Goal: Information Seeking & Learning: Learn about a topic

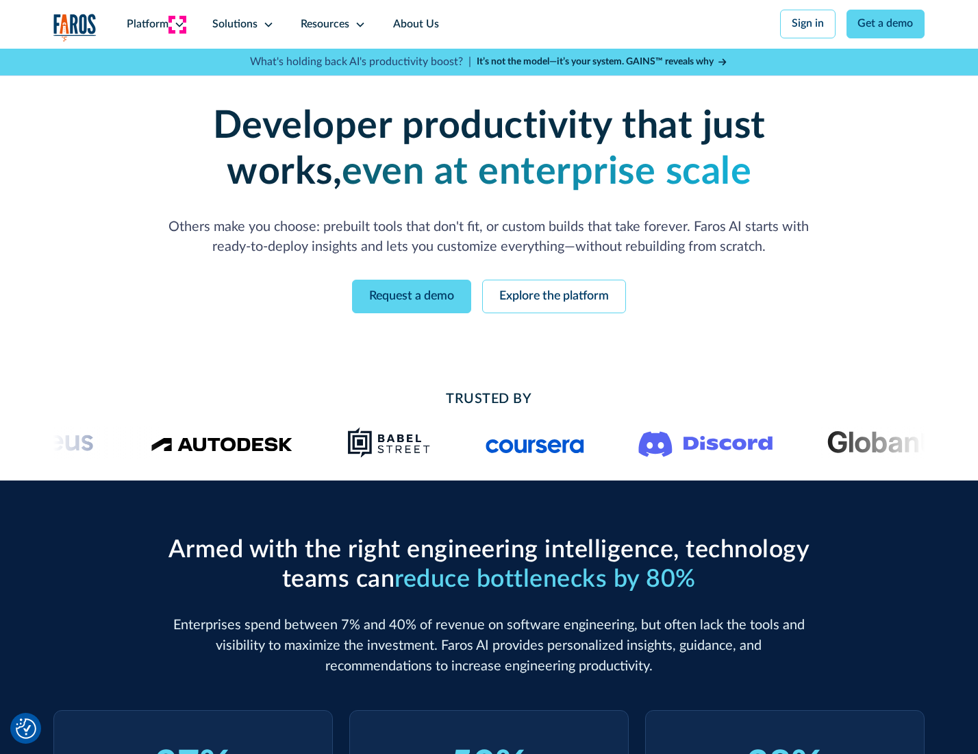
click at [177, 24] on icon at bounding box center [179, 24] width 11 height 11
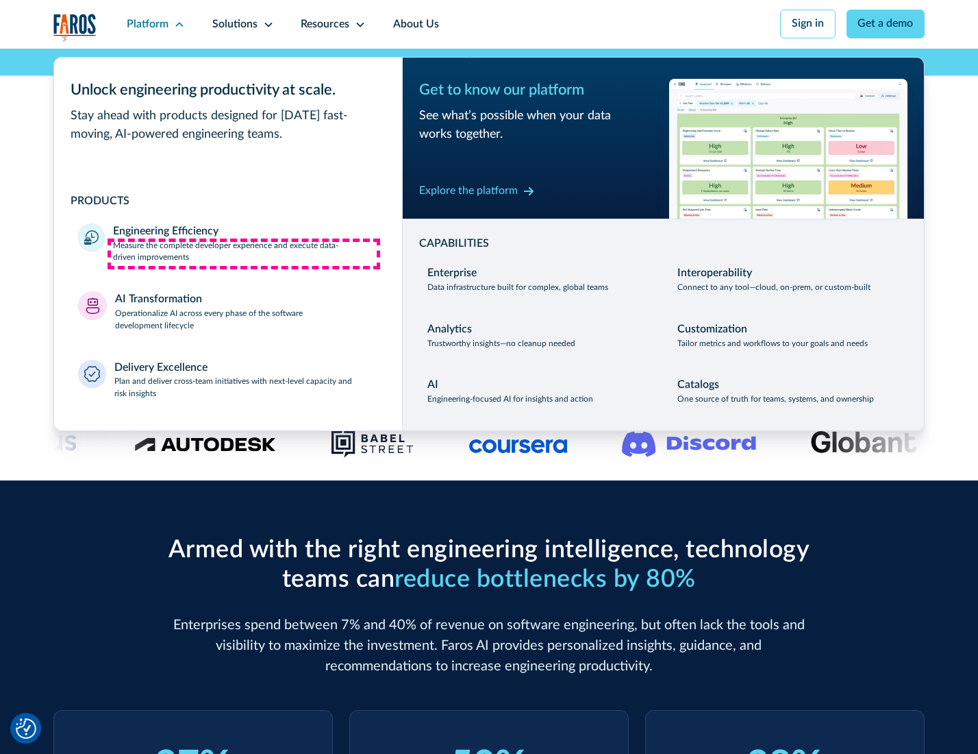
click at [244, 253] on p "Measure the complete developer experience and execute data-driven improvements" at bounding box center [245, 252] width 264 height 25
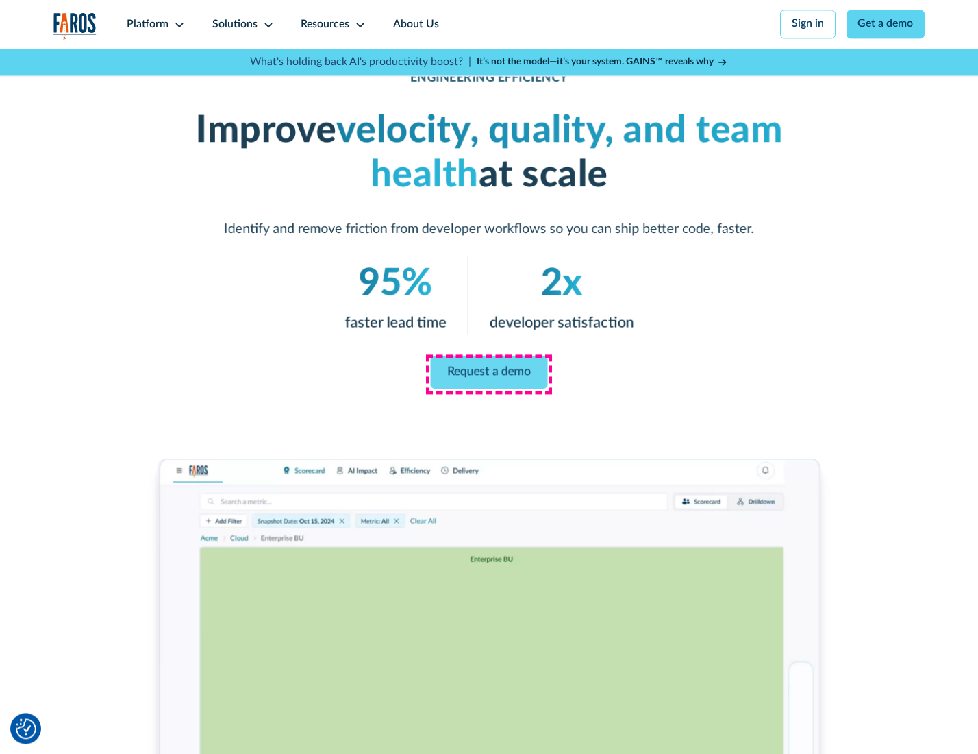
click at [488, 373] on link "Request a demo" at bounding box center [489, 372] width 117 height 33
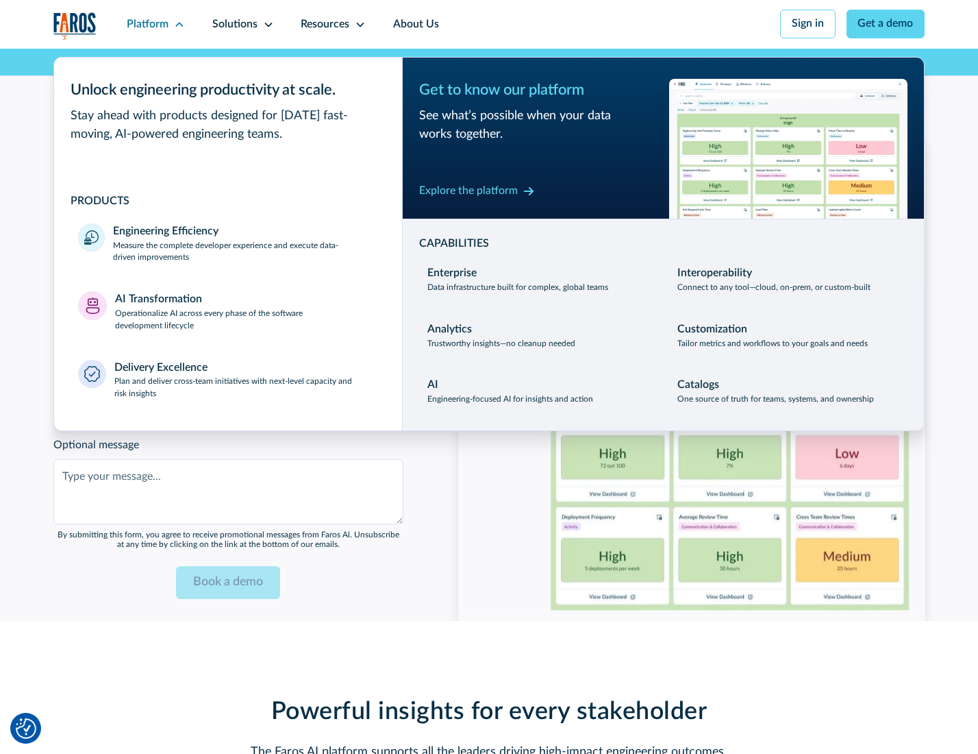
scroll to position [2982, 0]
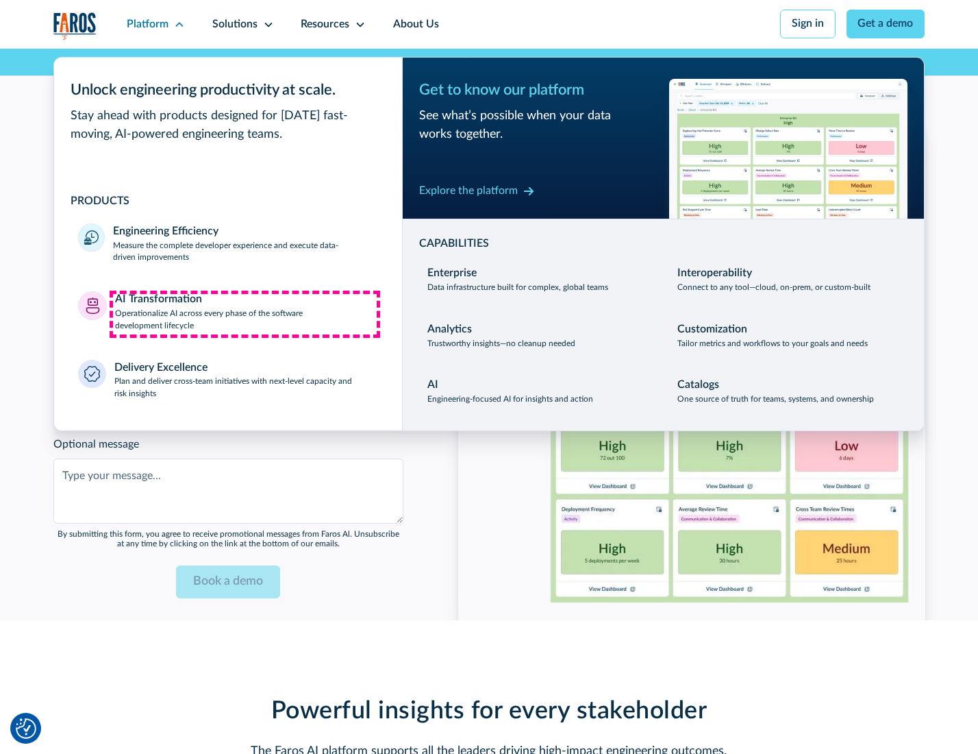
click at [245, 314] on p "Operationalize AI across every phase of the software development lifecycle" at bounding box center [246, 320] width 263 height 25
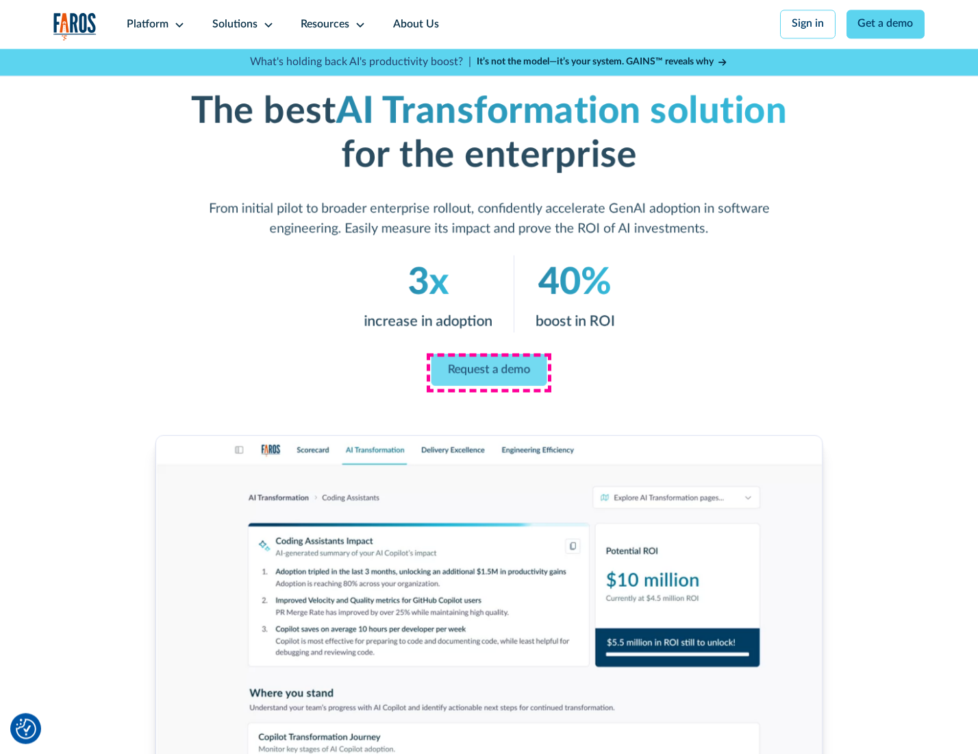
click at [488, 372] on link "Request a demo" at bounding box center [490, 369] width 116 height 32
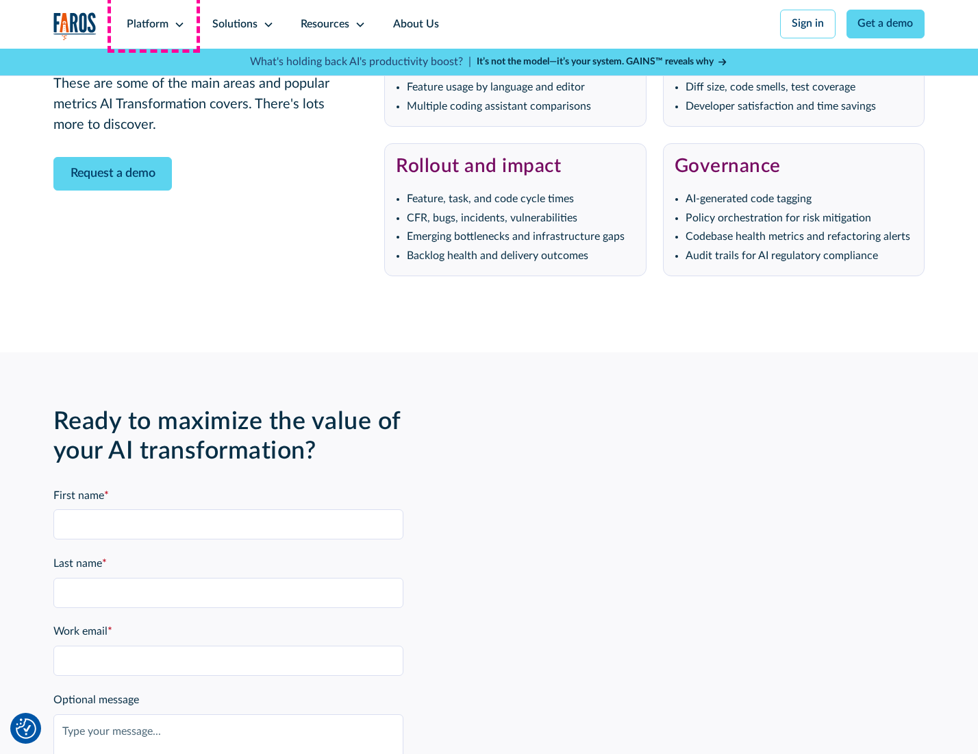
click at [153, 24] on div "Platform" at bounding box center [148, 24] width 42 height 16
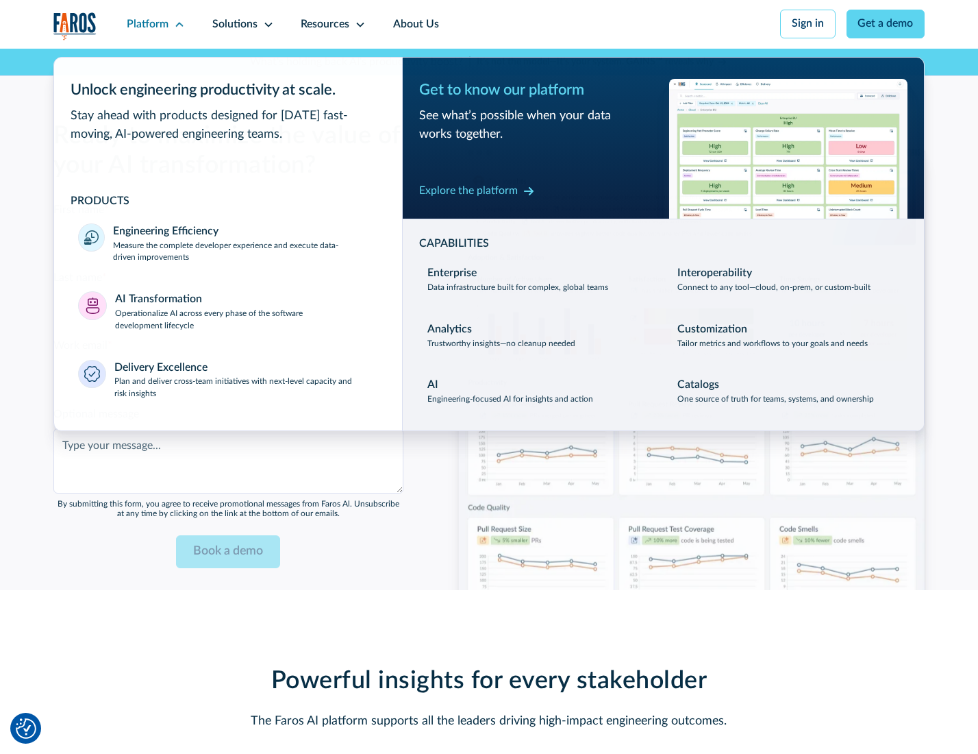
scroll to position [3312, 0]
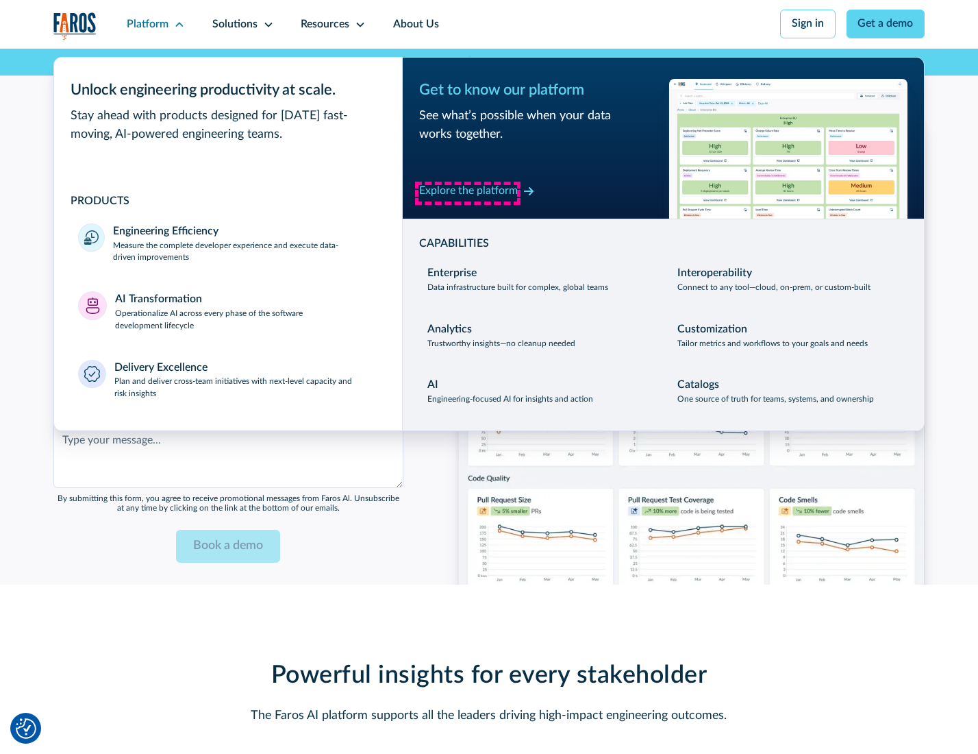
click at [468, 192] on div "Explore the platform" at bounding box center [468, 191] width 99 height 16
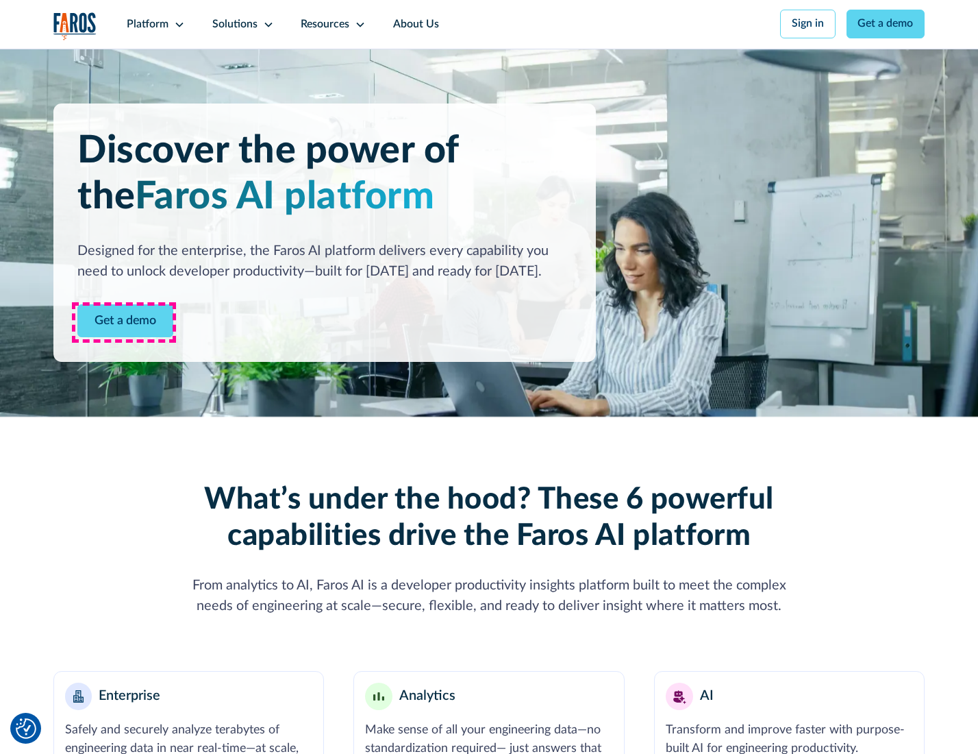
click at [124, 322] on link "Get a demo" at bounding box center [125, 321] width 96 height 34
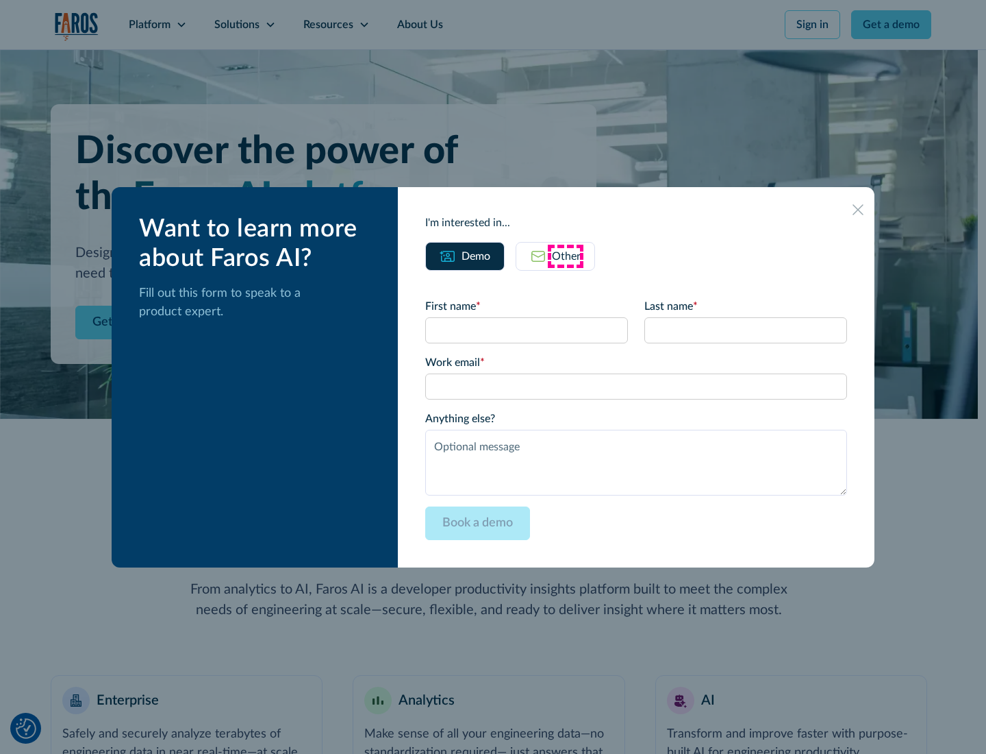
click at [566, 256] on div "Other" at bounding box center [566, 256] width 29 height 16
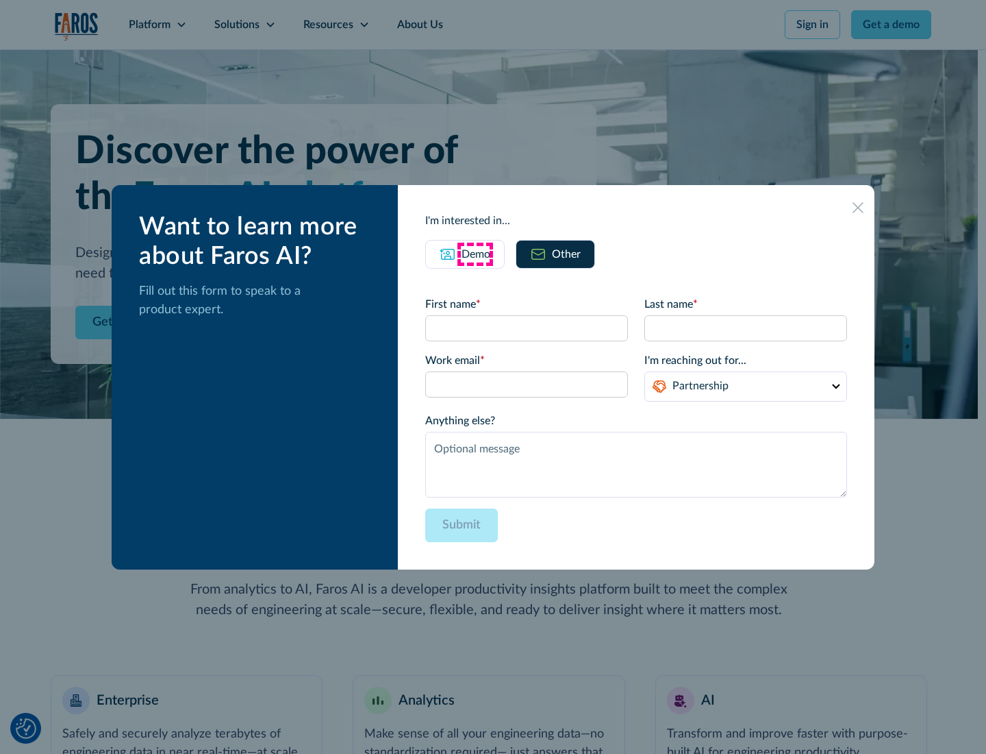
click at [475, 253] on div "Demo" at bounding box center [476, 254] width 29 height 16
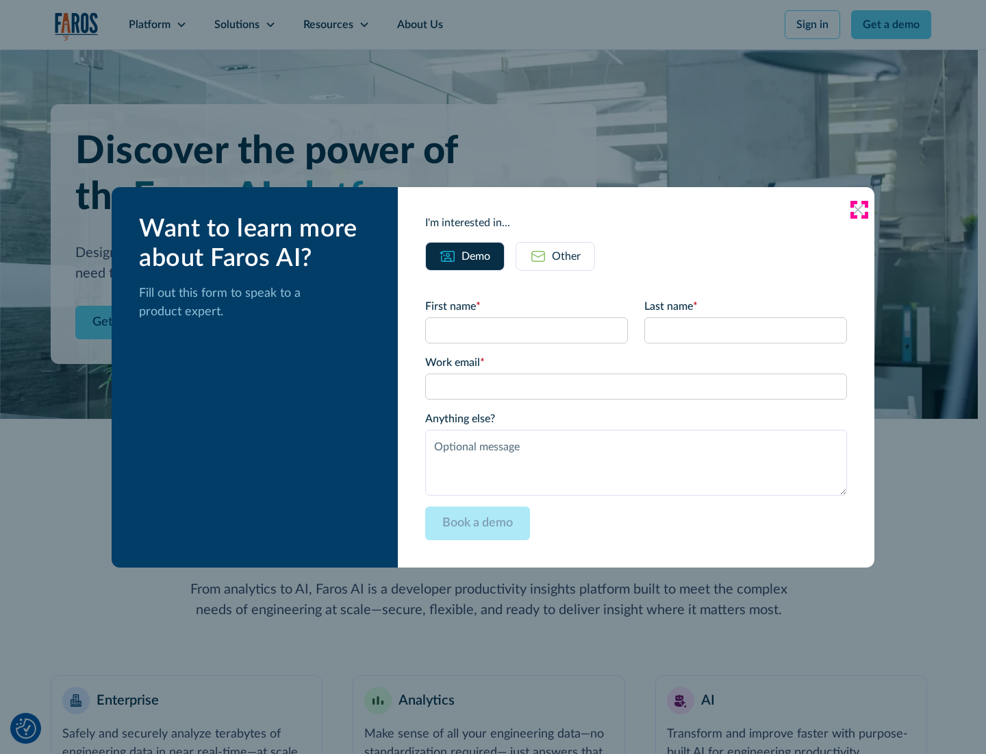
click at [859, 209] on icon at bounding box center [858, 209] width 11 height 11
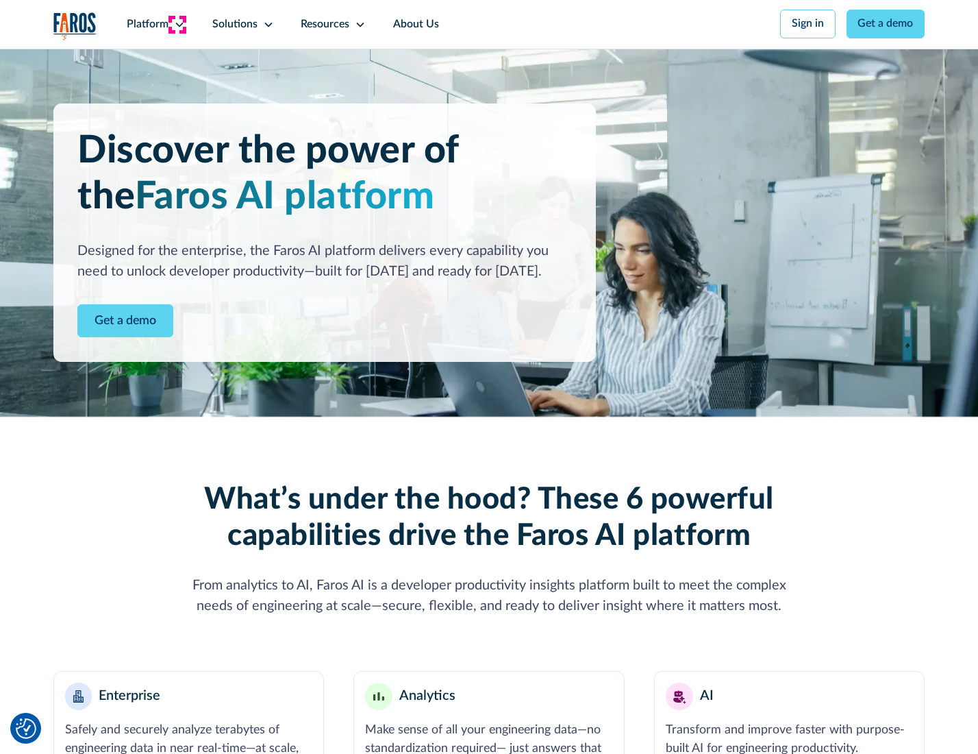
click at [177, 24] on icon at bounding box center [179, 24] width 11 height 11
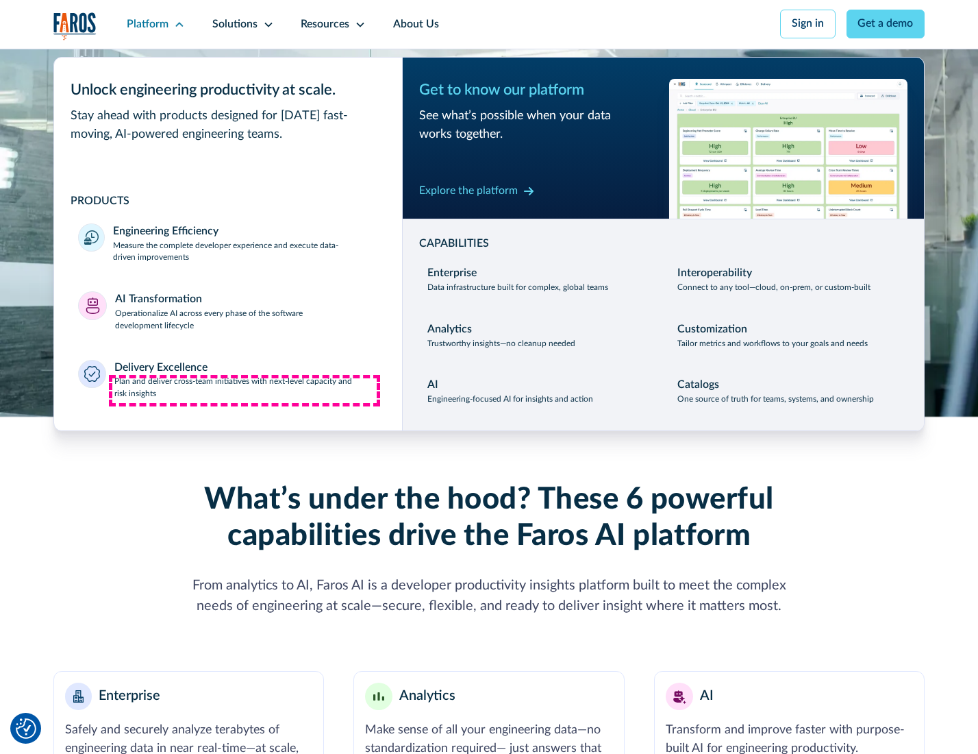
click at [245, 390] on p "Plan and deliver cross-team initiatives with next-level capacity and risk insig…" at bounding box center [246, 387] width 264 height 25
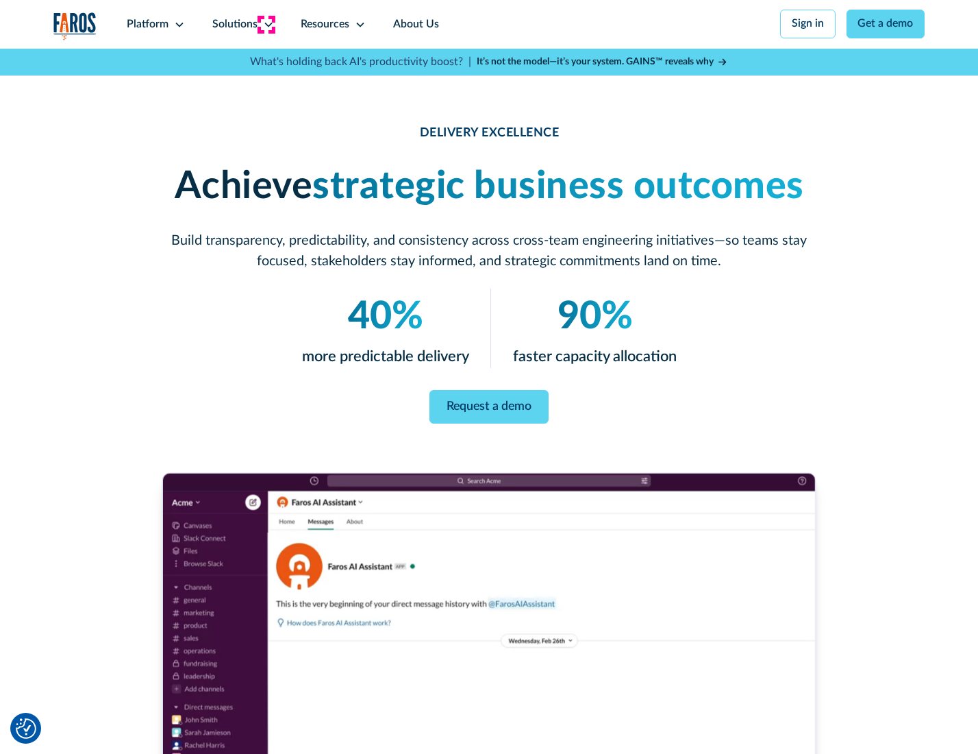
click at [266, 24] on icon at bounding box center [268, 24] width 11 height 11
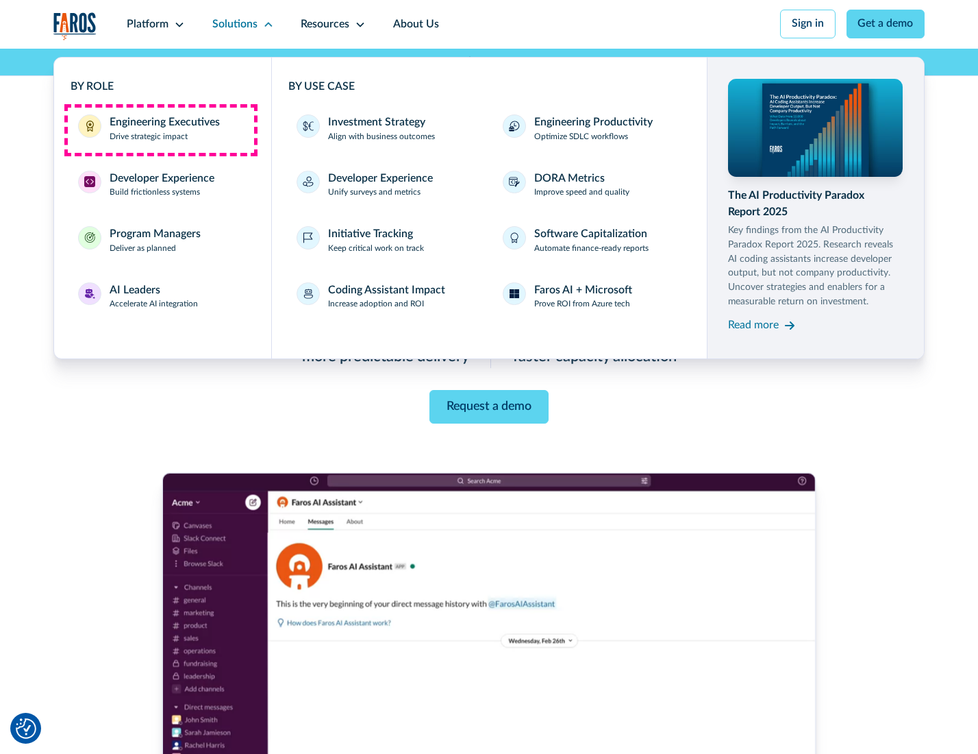
click at [160, 129] on div "Engineering Executives" at bounding box center [165, 122] width 110 height 16
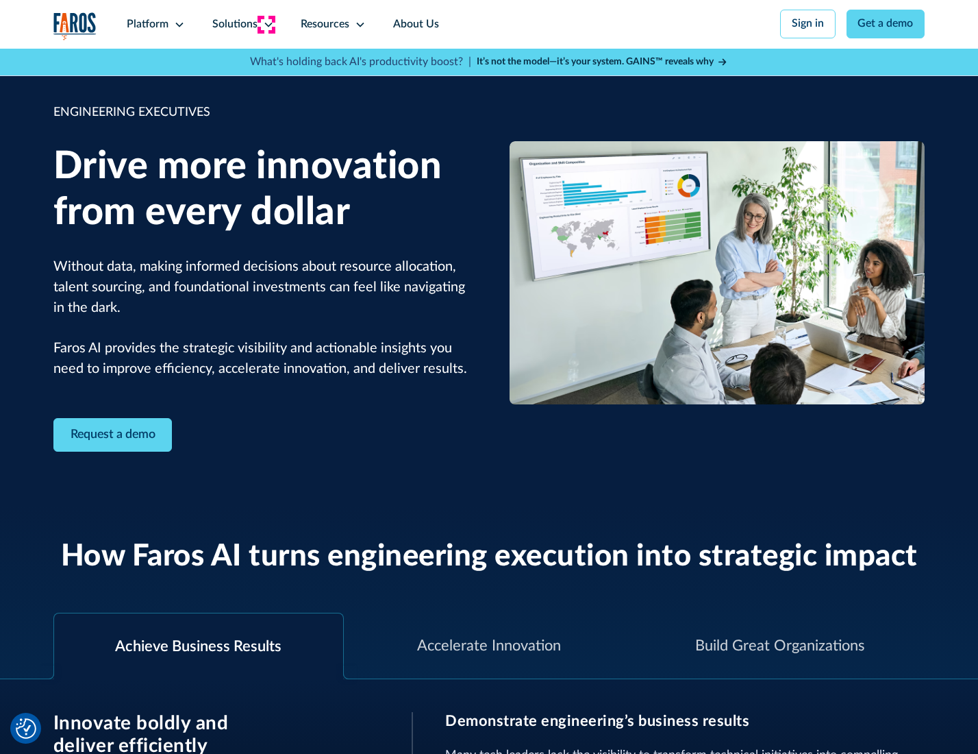
click at [266, 24] on icon at bounding box center [268, 24] width 11 height 11
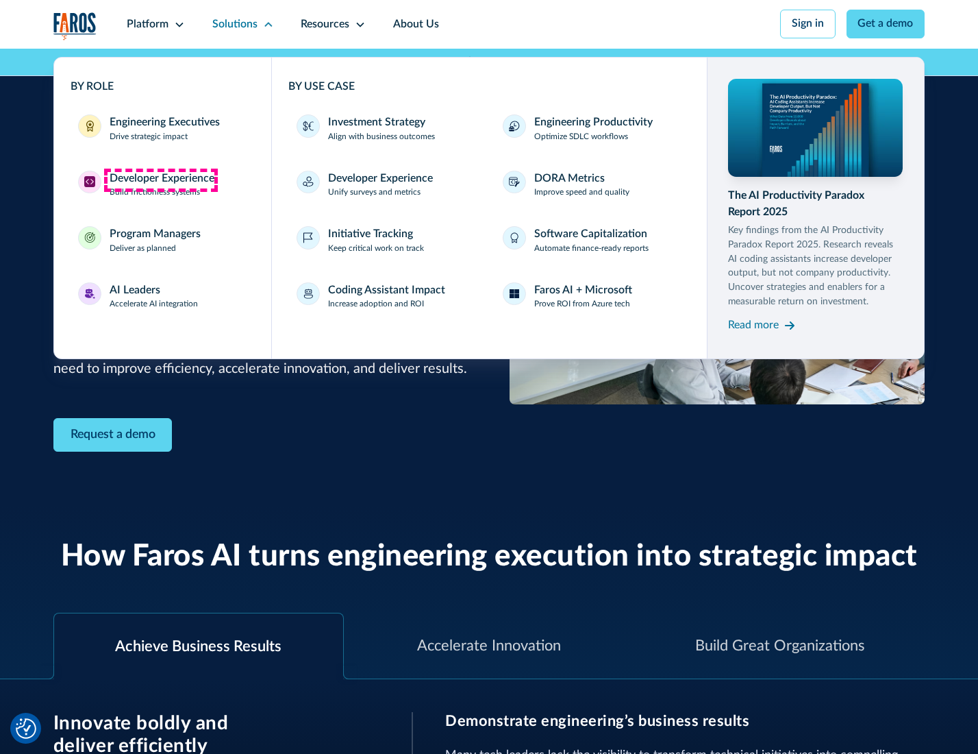
click at [160, 179] on div "Developer Experience" at bounding box center [162, 179] width 105 height 16
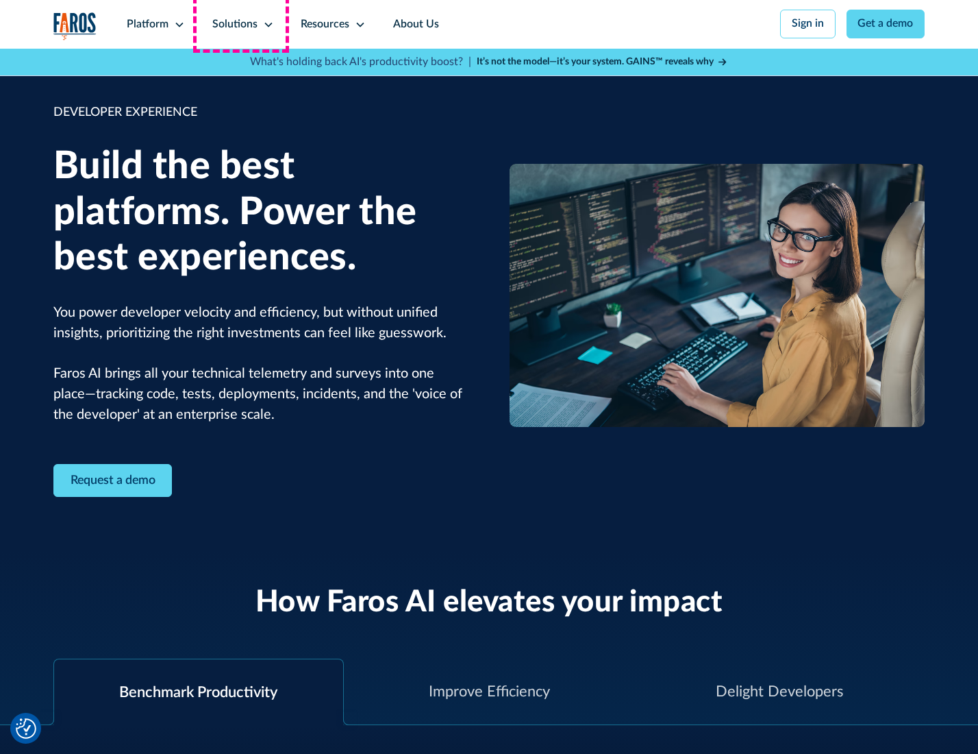
click at [241, 24] on div "Solutions" at bounding box center [234, 24] width 45 height 16
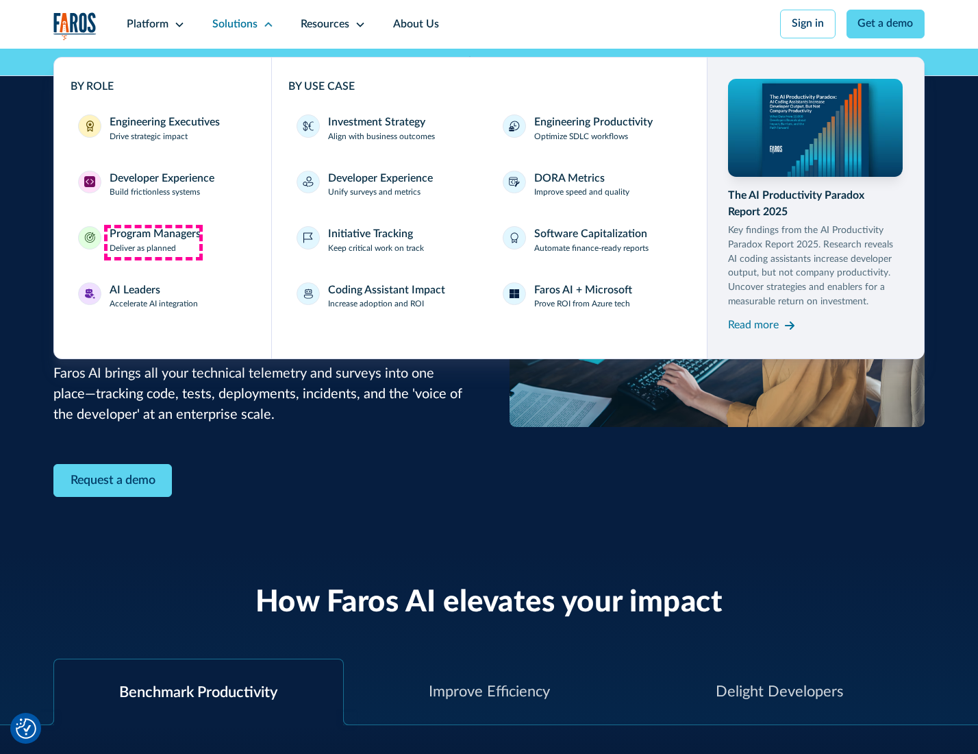
click at [153, 242] on div "Program Managers" at bounding box center [155, 234] width 91 height 16
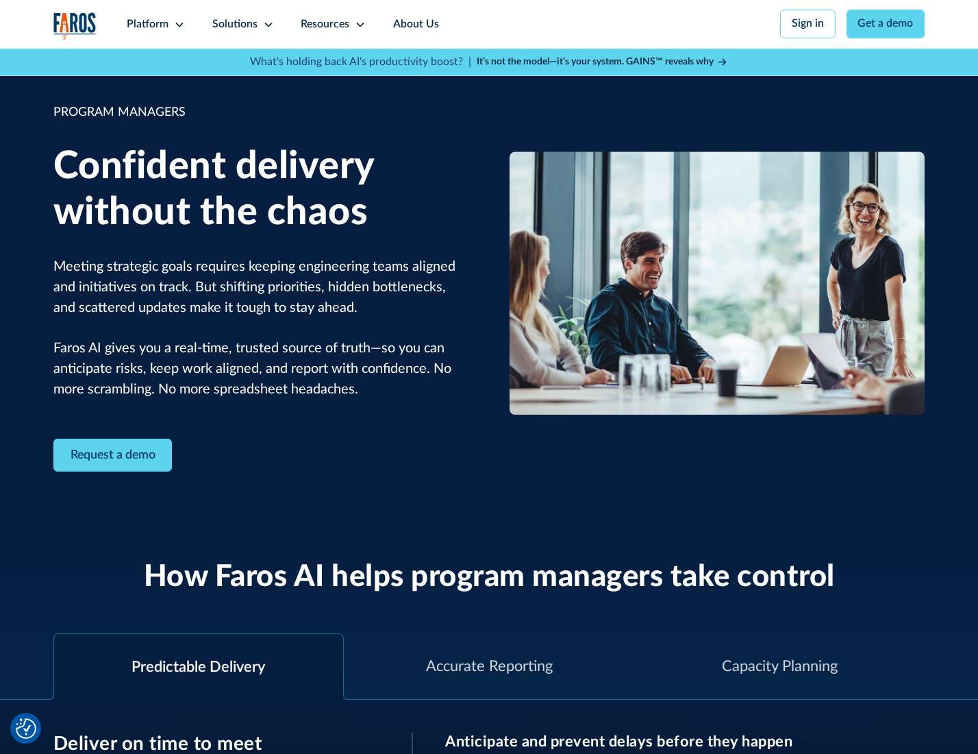
click at [266, 25] on icon at bounding box center [268, 24] width 11 height 11
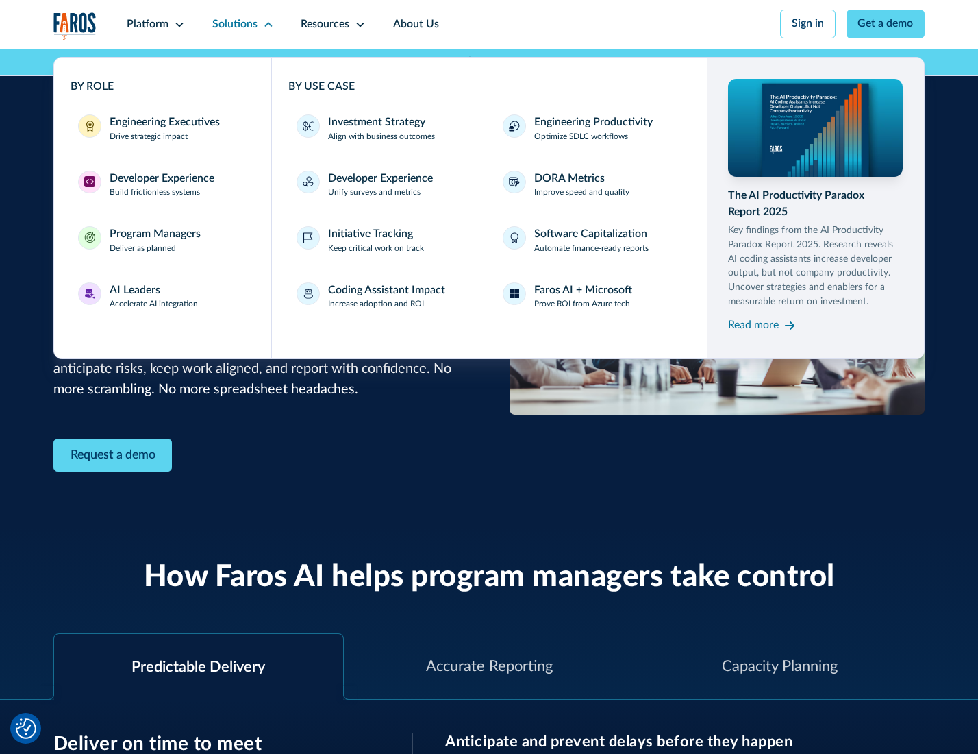
click at [152, 298] on div "AI Leaders" at bounding box center [135, 290] width 51 height 16
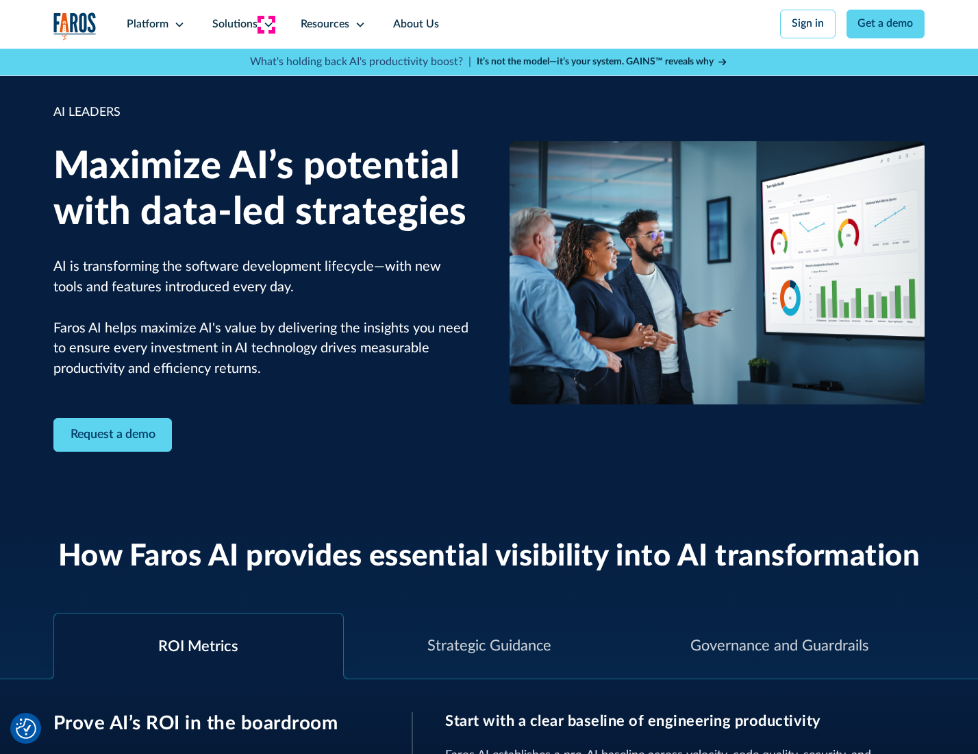
click at [266, 24] on icon at bounding box center [268, 24] width 11 height 11
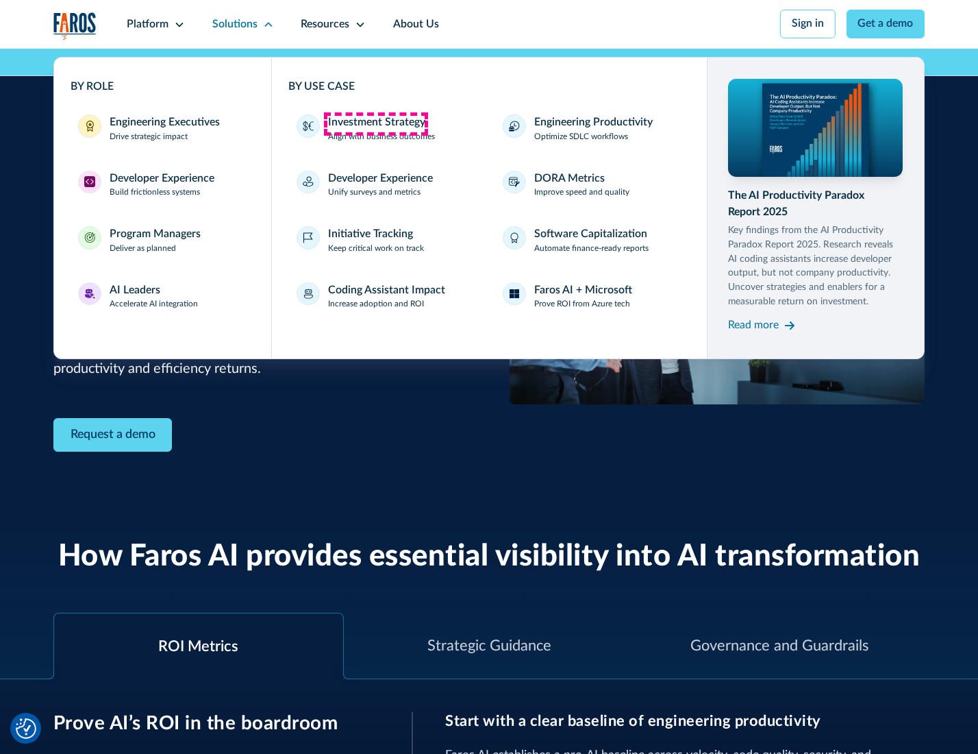
click at [375, 123] on div "Investment Strategy" at bounding box center [376, 122] width 97 height 16
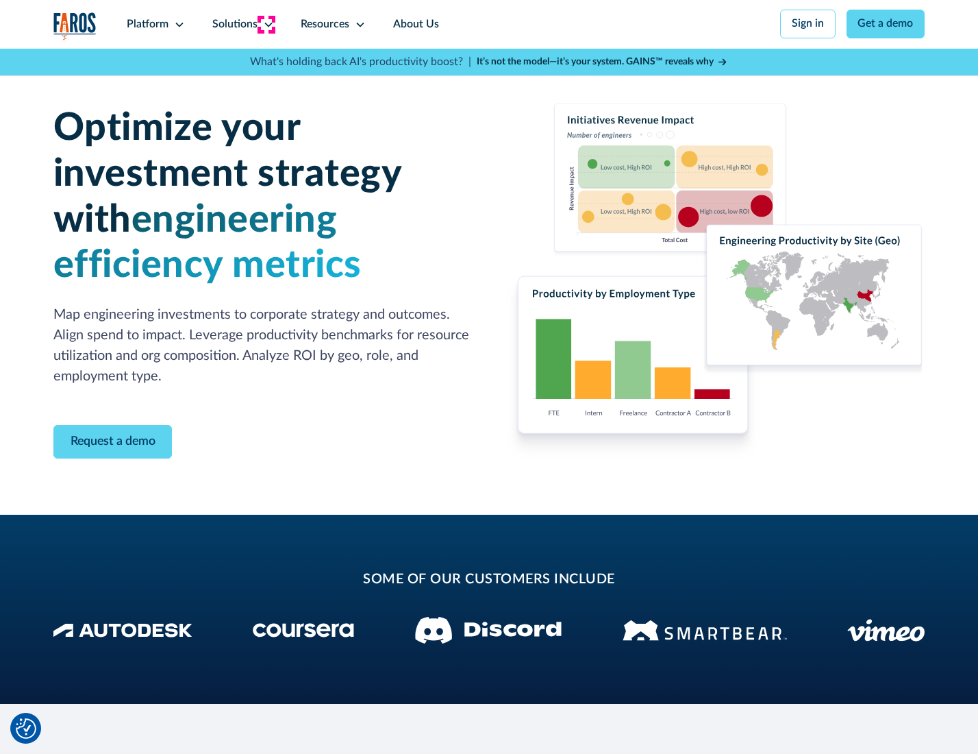
click at [266, 24] on icon at bounding box center [268, 24] width 11 height 11
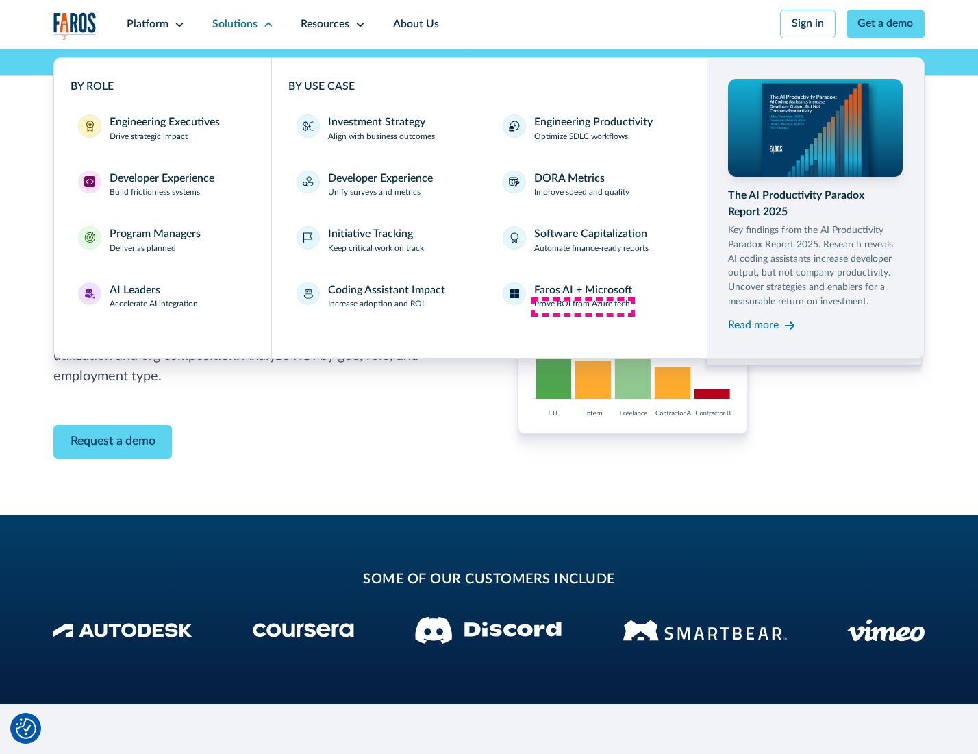
click at [583, 306] on p "Prove ROI from Azure tech" at bounding box center [582, 304] width 96 height 12
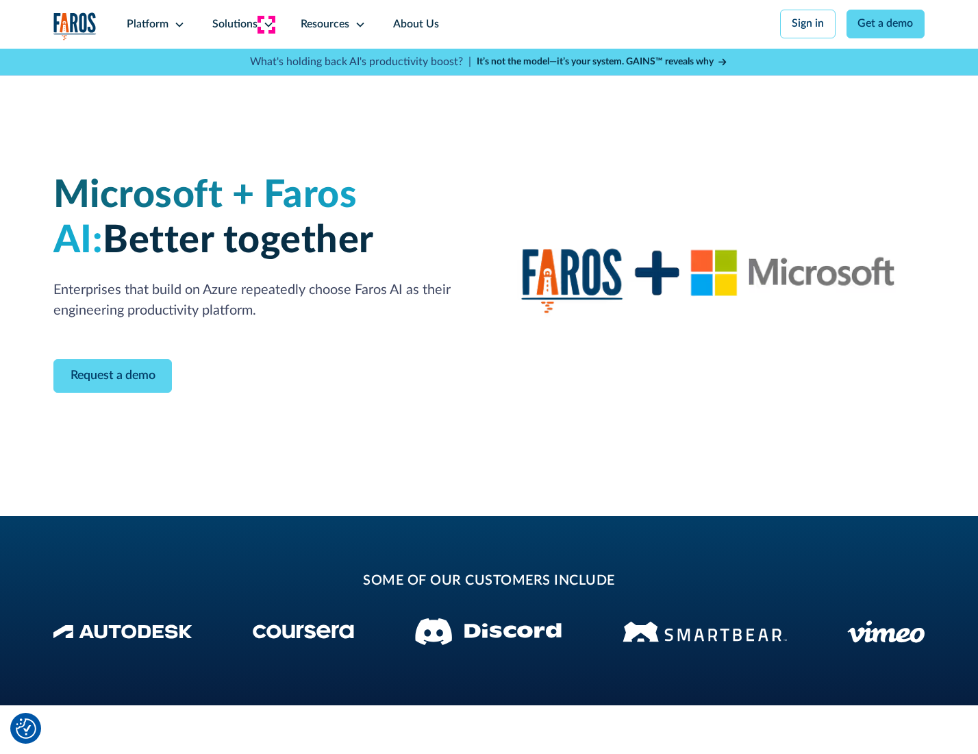
click at [266, 24] on icon at bounding box center [268, 24] width 11 height 11
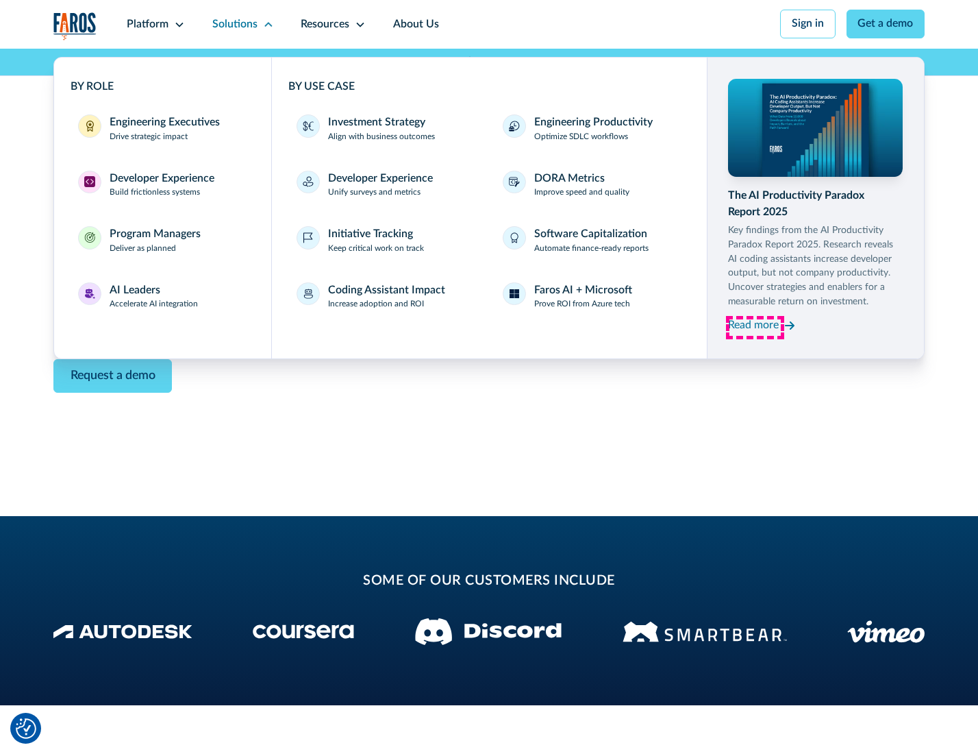
click at [755, 327] on div "Read more" at bounding box center [753, 325] width 51 height 16
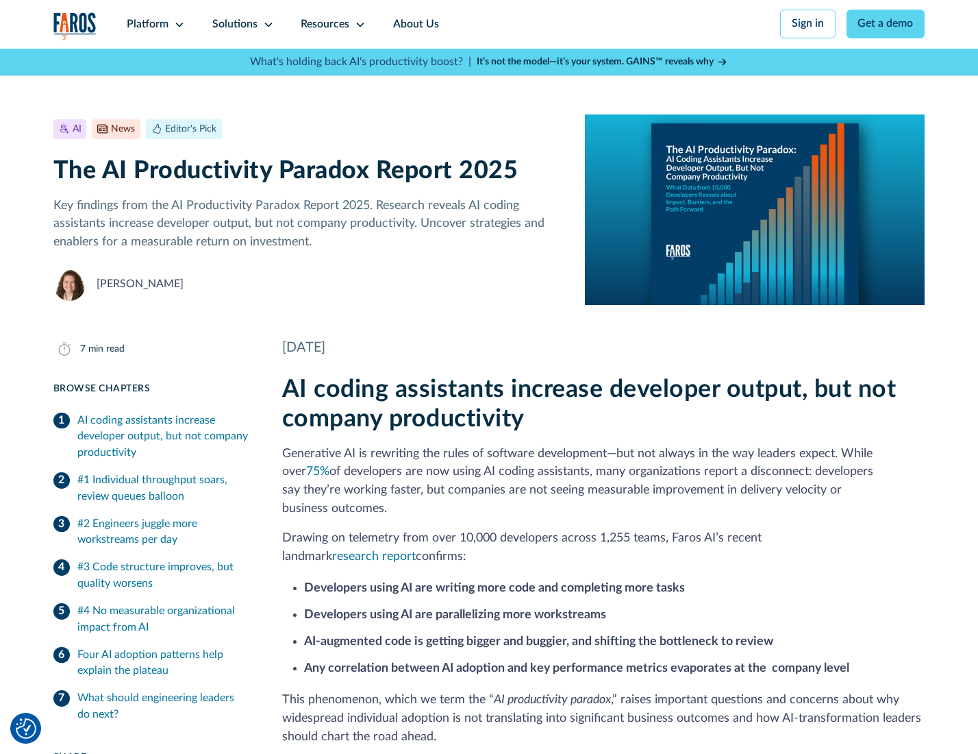
click at [359, 24] on icon at bounding box center [360, 24] width 11 height 11
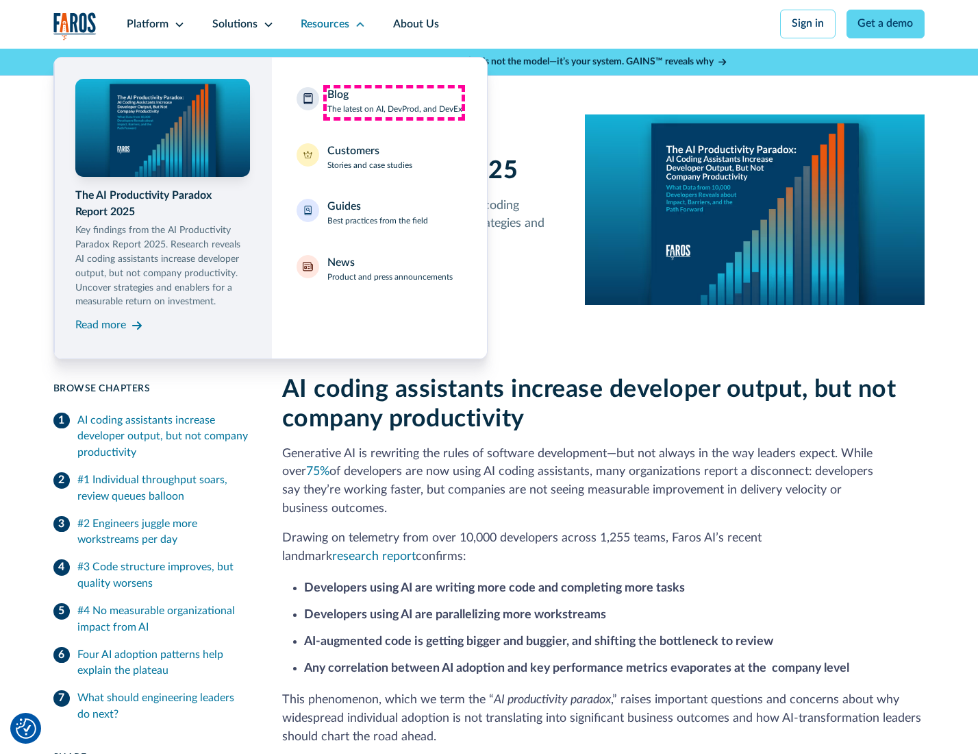
click at [394, 102] on div "Blog The latest on AI, DevProd, and DevEx" at bounding box center [394, 101] width 135 height 29
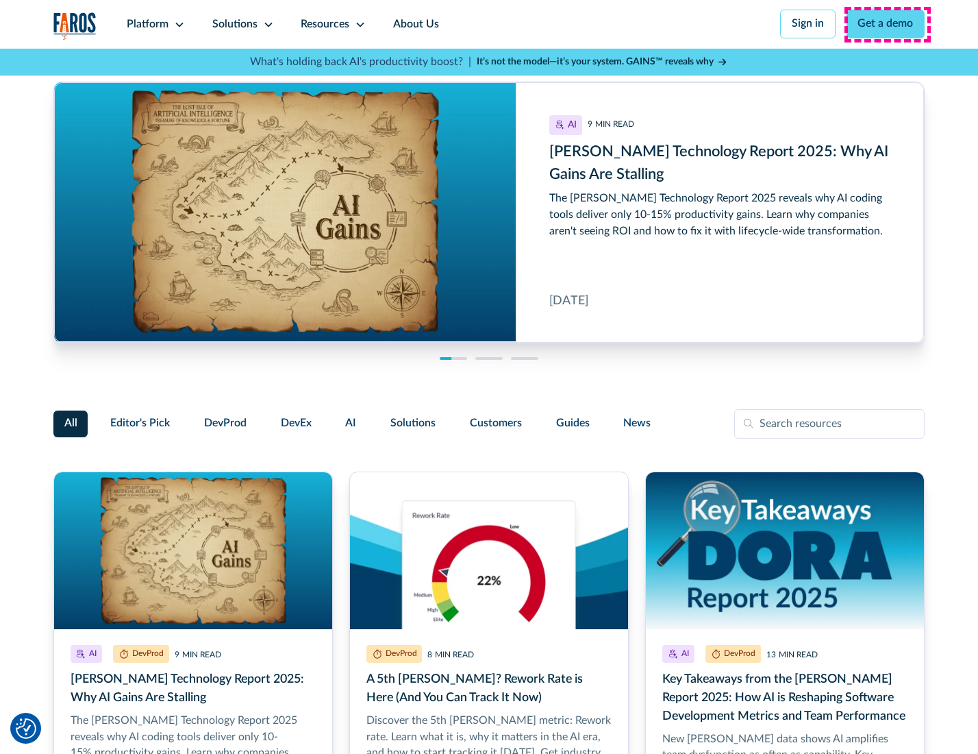
click at [887, 24] on link "Get a demo" at bounding box center [886, 24] width 79 height 29
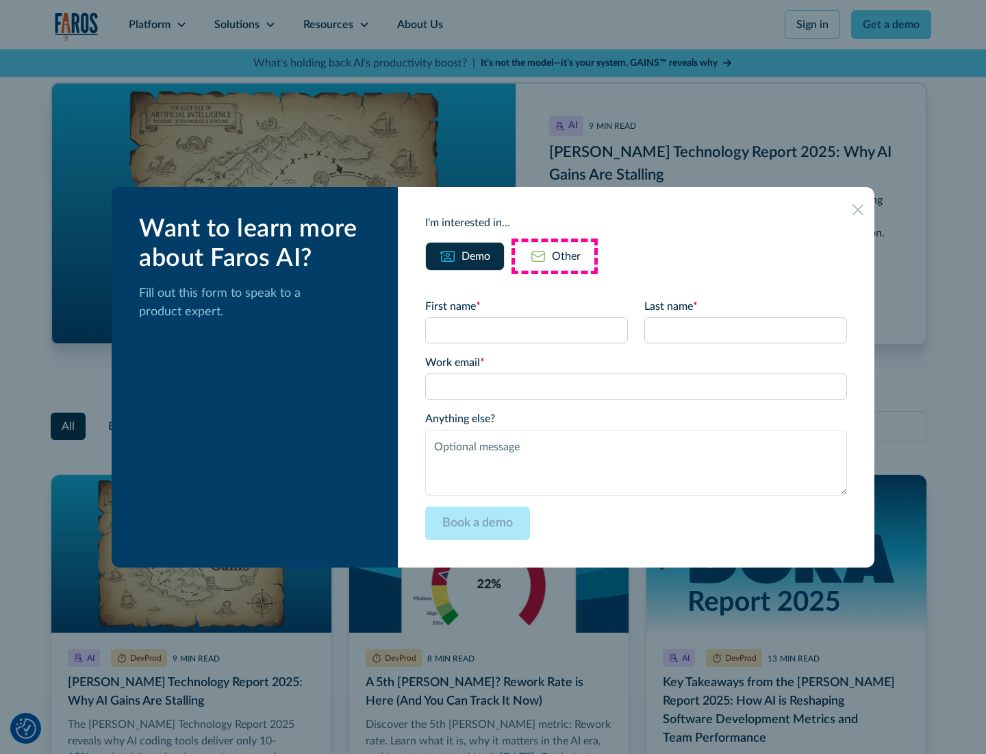
click at [555, 256] on div "Other" at bounding box center [566, 256] width 29 height 16
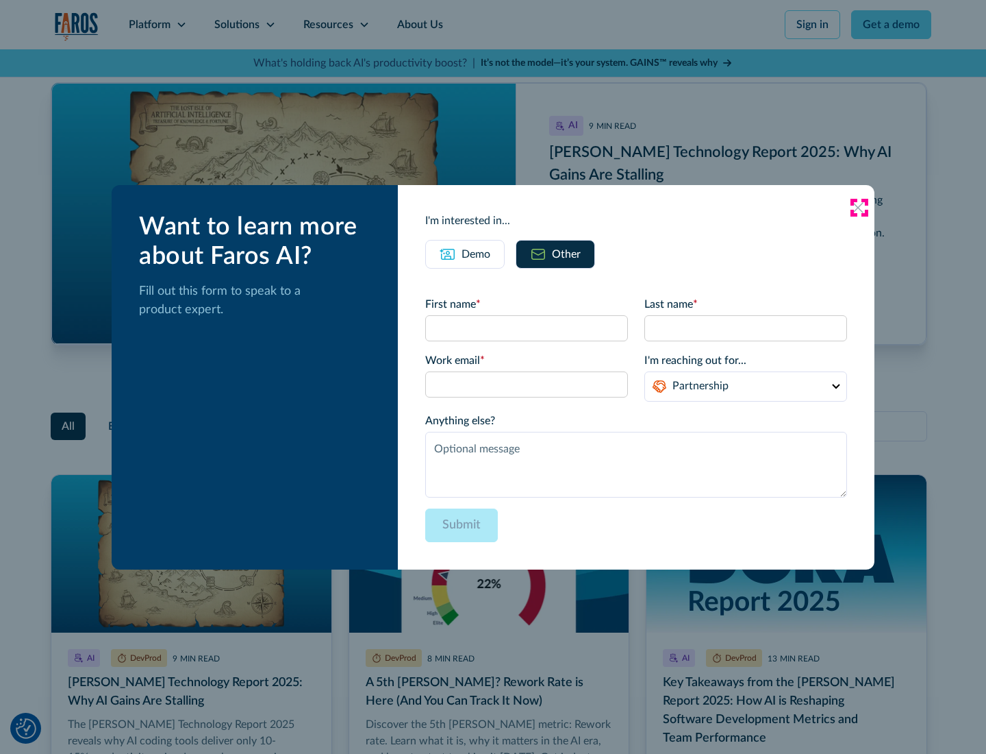
click at [859, 207] on icon at bounding box center [858, 207] width 11 height 11
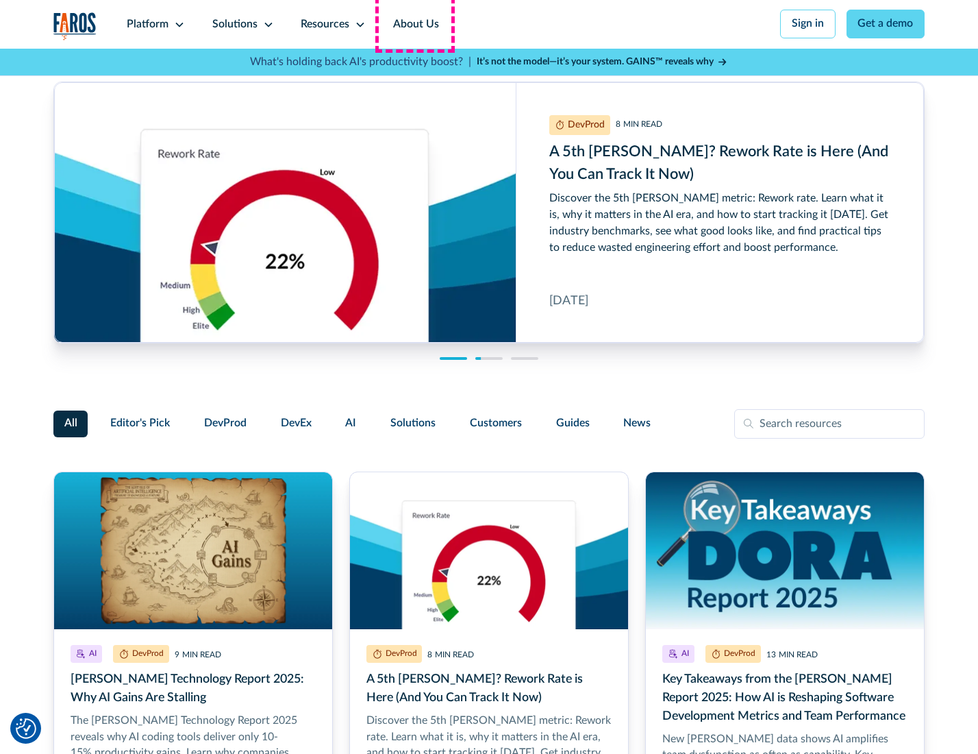
click at [414, 24] on link "About Us" at bounding box center [415, 24] width 73 height 49
